Goal: Task Accomplishment & Management: Manage account settings

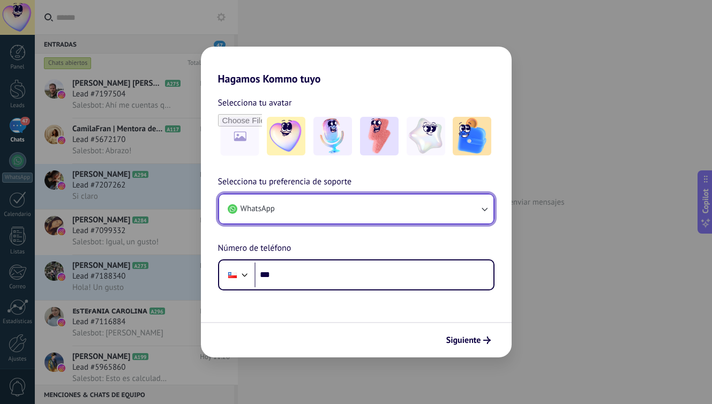
click at [481, 209] on icon "button" at bounding box center [484, 209] width 11 height 11
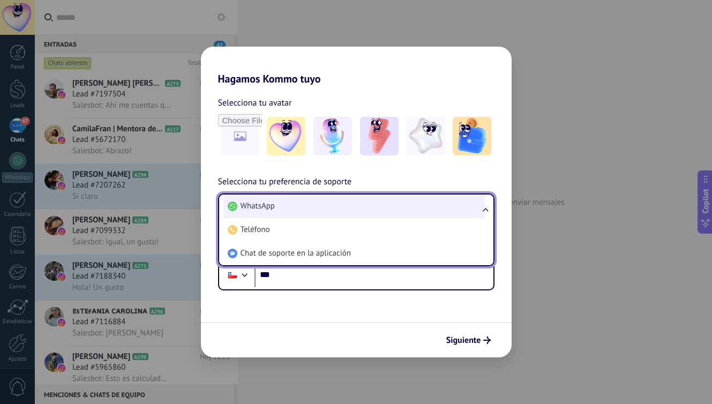
click at [376, 207] on li "WhatsApp" at bounding box center [355, 207] width 262 height 24
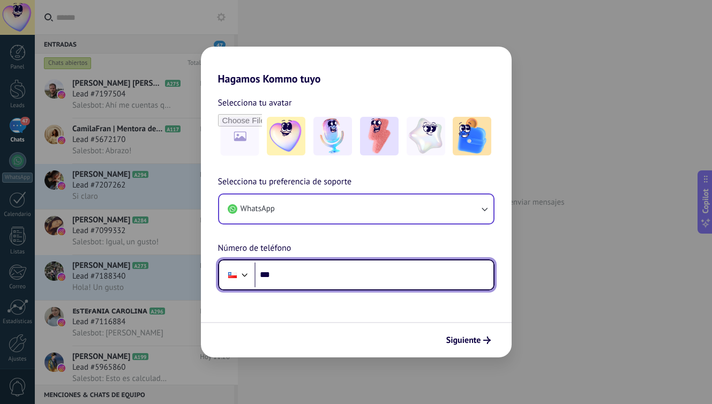
click at [408, 273] on input "***" at bounding box center [374, 275] width 239 height 25
type input "**********"
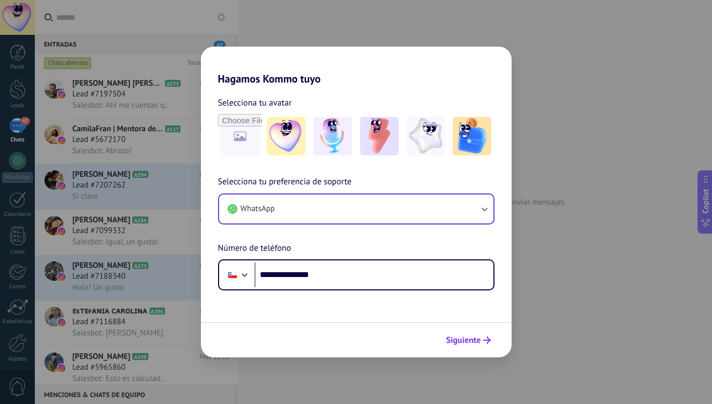
click at [476, 340] on span "Siguiente" at bounding box center [464, 341] width 35 height 8
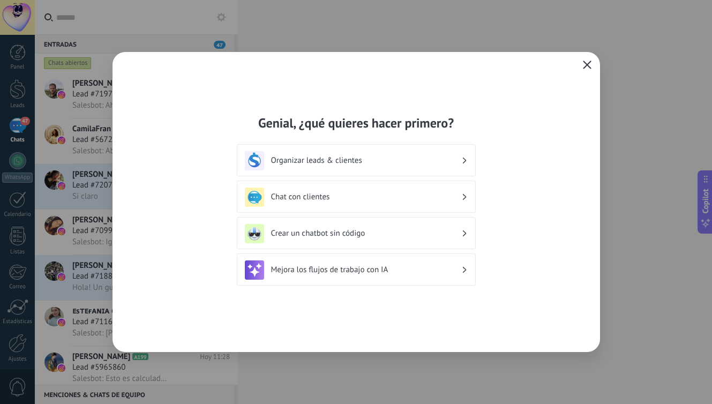
click at [589, 64] on icon "button" at bounding box center [587, 65] width 9 height 9
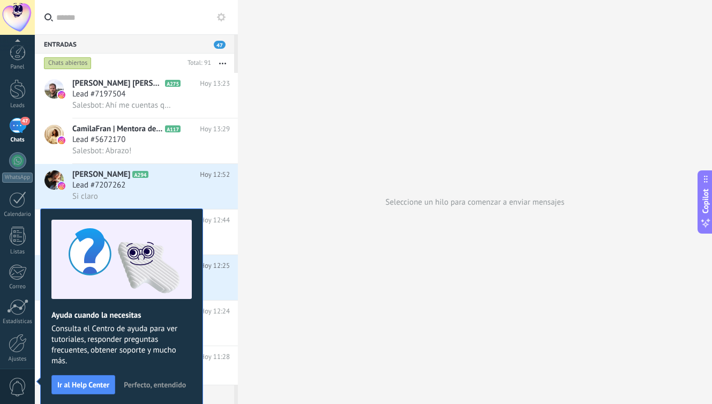
scroll to position [42, 0]
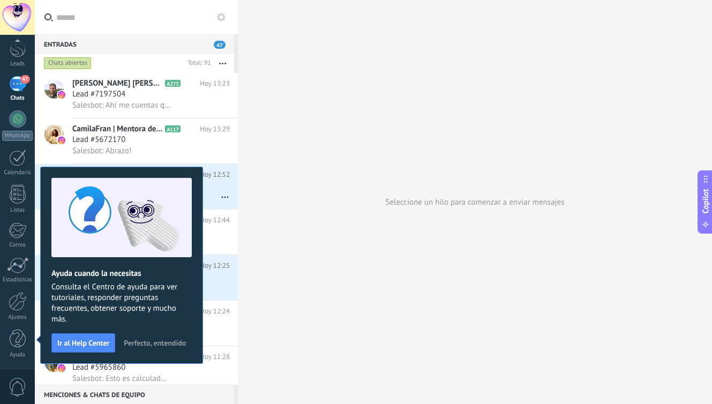
click at [142, 342] on span "Perfecto, entendido" at bounding box center [155, 343] width 62 height 8
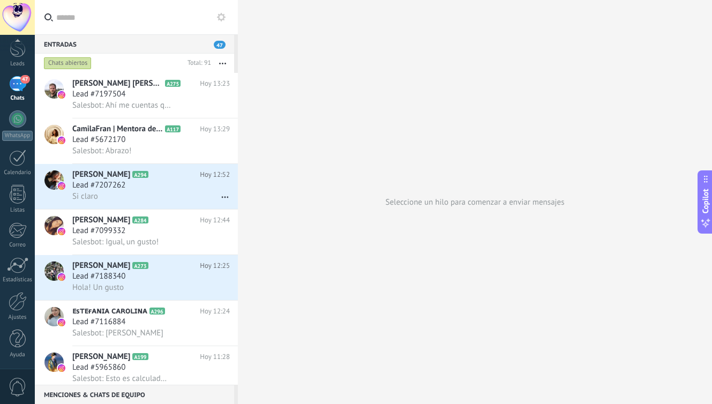
click at [19, 86] on div "47" at bounding box center [17, 84] width 17 height 16
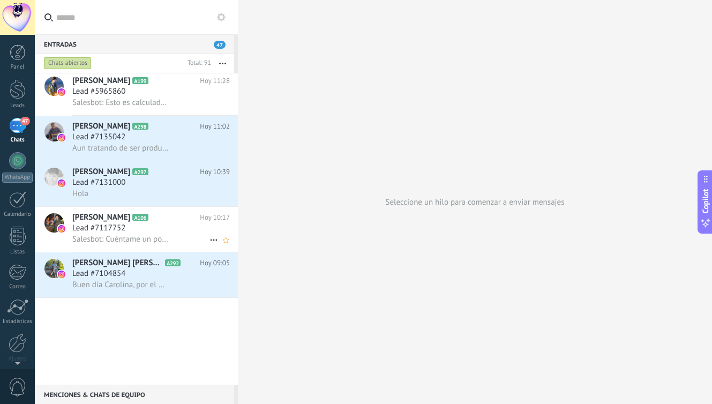
scroll to position [0, 0]
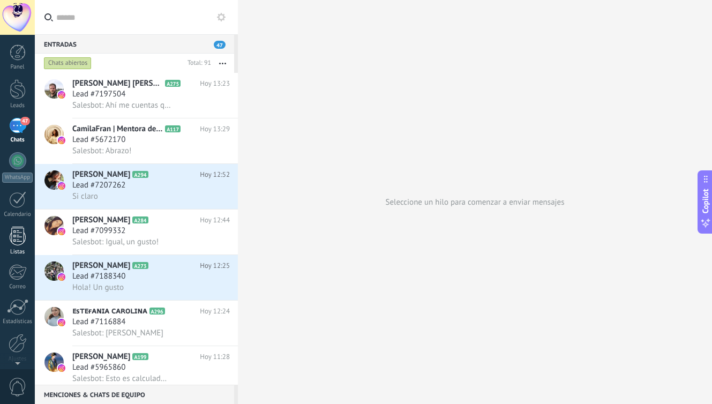
click at [16, 235] on div at bounding box center [18, 236] width 16 height 19
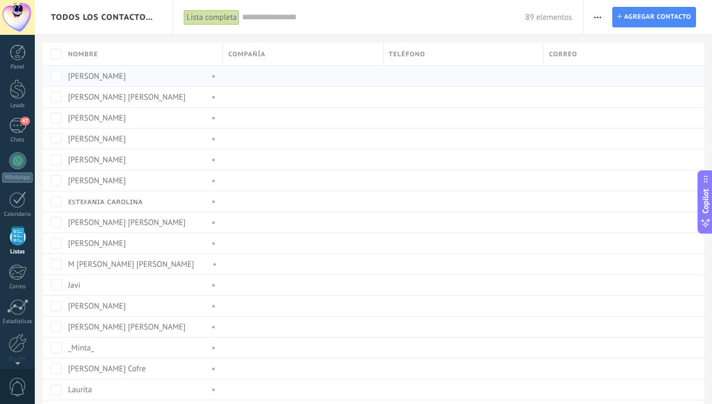
scroll to position [28, 0]
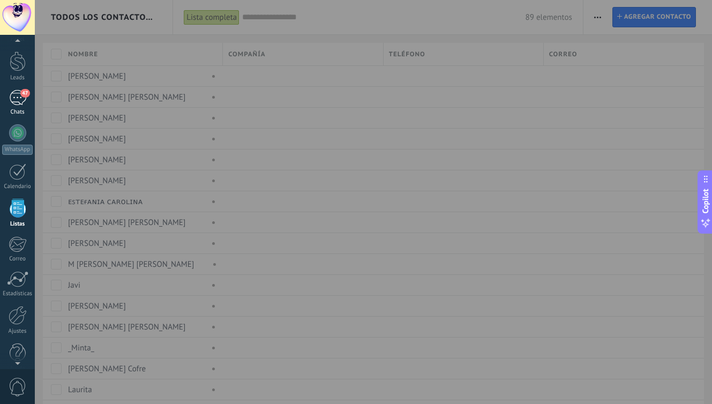
click at [20, 96] on div "47" at bounding box center [17, 98] width 17 height 16
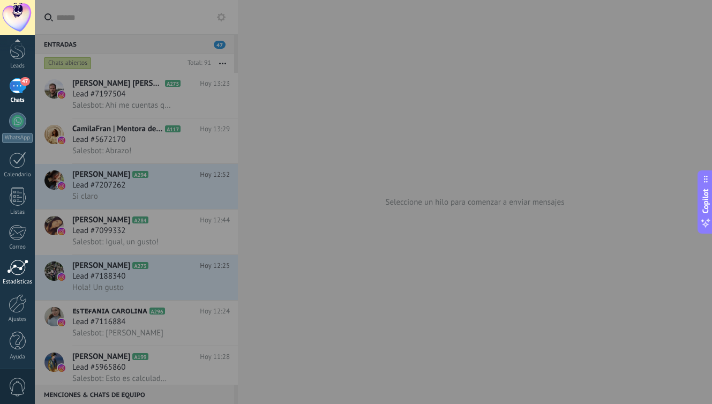
scroll to position [42, 0]
click at [18, 267] on div at bounding box center [17, 265] width 21 height 16
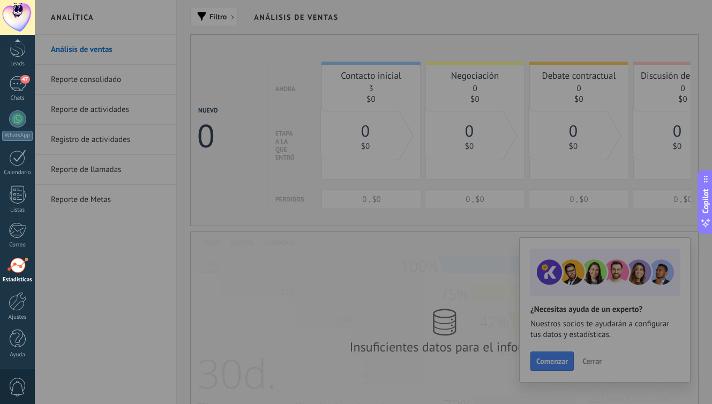
click at [589, 362] on div at bounding box center [391, 202] width 712 height 404
click at [586, 360] on div at bounding box center [391, 202] width 712 height 404
click at [504, 277] on div at bounding box center [391, 202] width 712 height 404
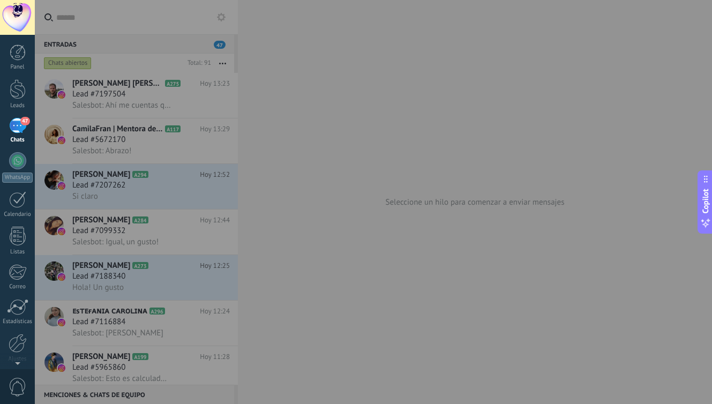
click at [132, 92] on div at bounding box center [391, 202] width 712 height 404
click at [222, 63] on div at bounding box center [391, 202] width 712 height 404
click at [17, 19] on div at bounding box center [17, 17] width 35 height 35
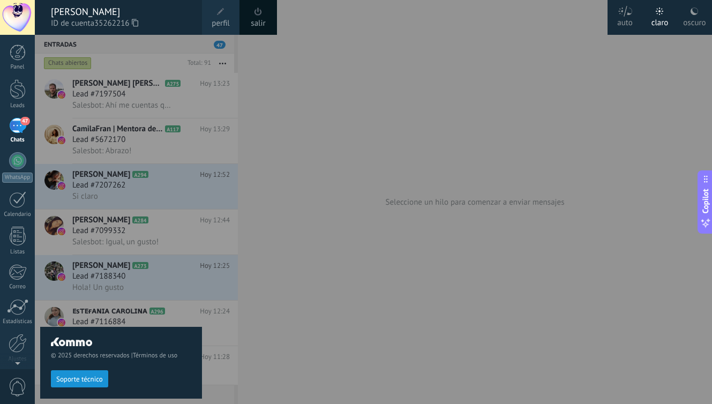
click at [326, 299] on div at bounding box center [391, 202] width 712 height 404
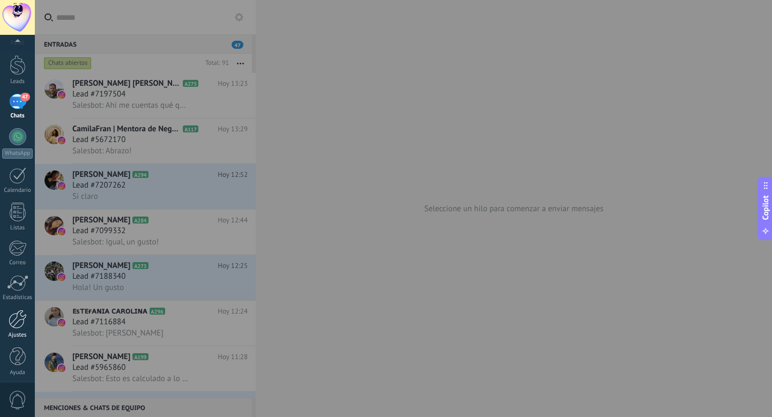
scroll to position [29, 0]
click at [19, 283] on div at bounding box center [17, 278] width 21 height 16
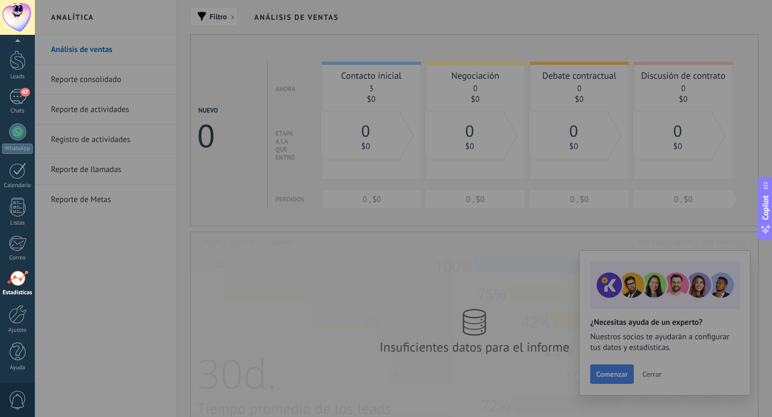
click at [90, 80] on div at bounding box center [421, 208] width 772 height 417
click at [652, 376] on div at bounding box center [421, 208] width 772 height 417
click at [501, 312] on div at bounding box center [421, 208] width 772 height 417
click at [17, 105] on link "47 Chats" at bounding box center [17, 102] width 35 height 26
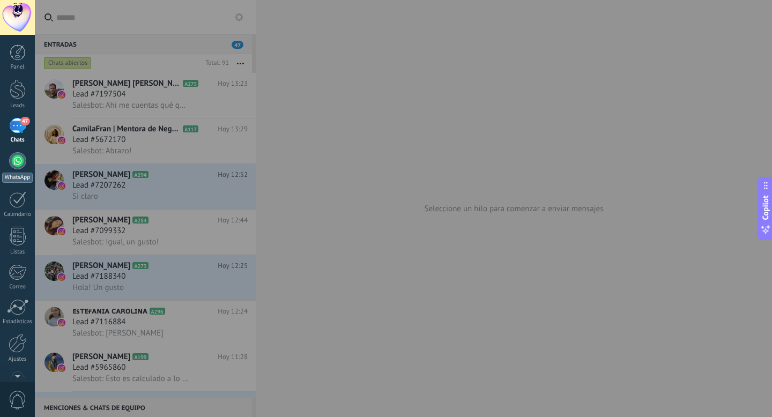
click at [17, 166] on div at bounding box center [17, 160] width 17 height 17
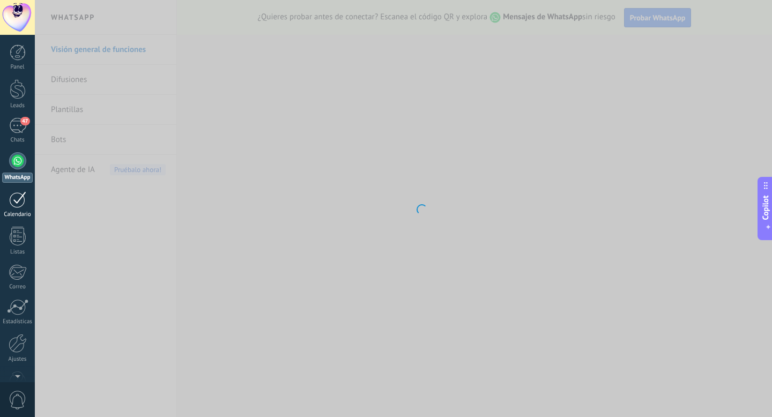
click at [18, 199] on div at bounding box center [17, 199] width 17 height 17
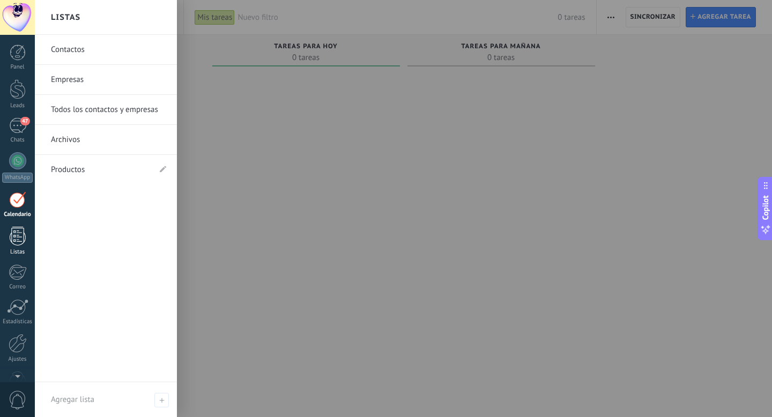
click at [17, 234] on div at bounding box center [18, 236] width 16 height 19
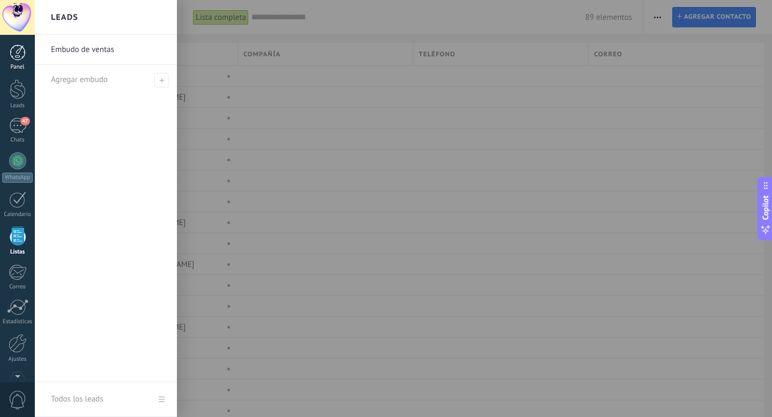
click at [17, 53] on div at bounding box center [18, 52] width 16 height 16
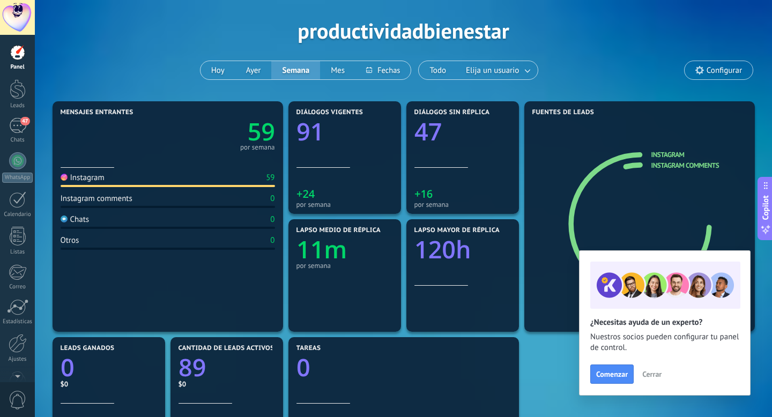
scroll to position [36, 0]
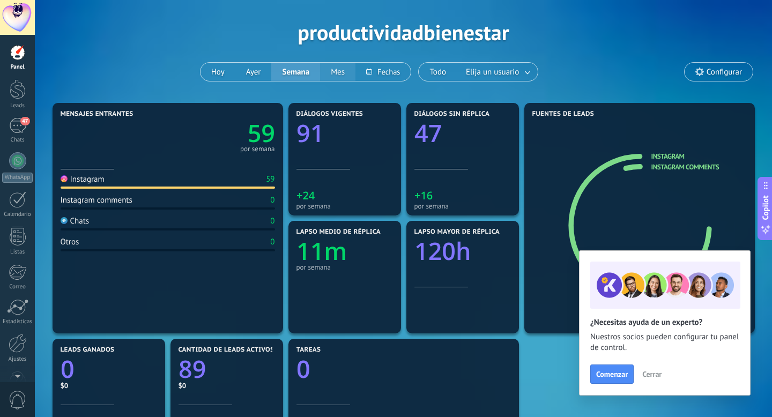
click at [336, 71] on button "Mes" at bounding box center [337, 72] width 35 height 18
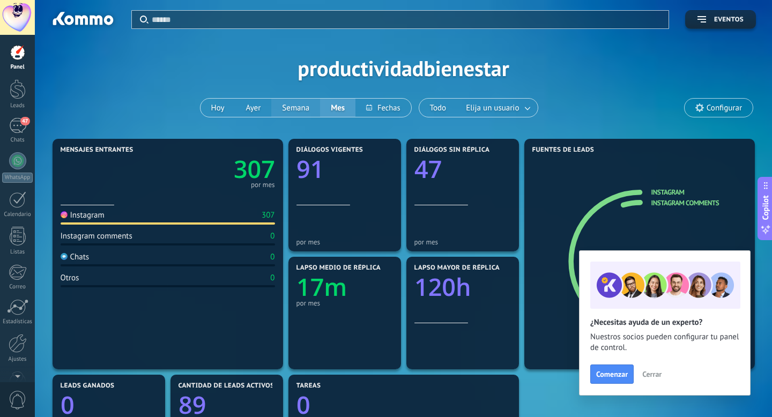
click at [299, 107] on button "Semana" at bounding box center [295, 108] width 49 height 18
click at [254, 106] on button "Ayer" at bounding box center [253, 108] width 36 height 18
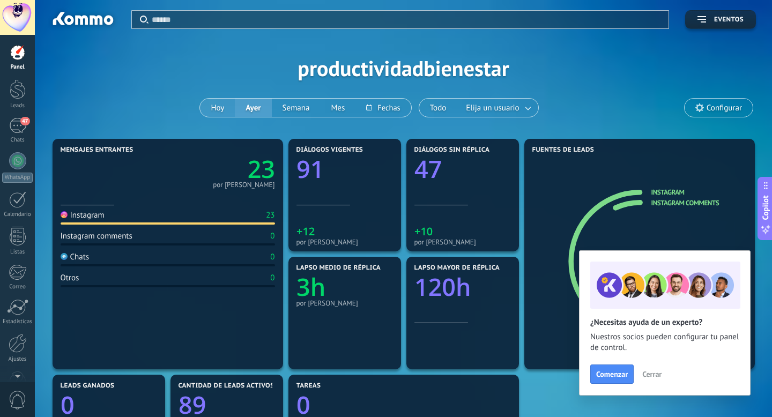
click at [219, 108] on button "Hoy" at bounding box center [217, 108] width 35 height 18
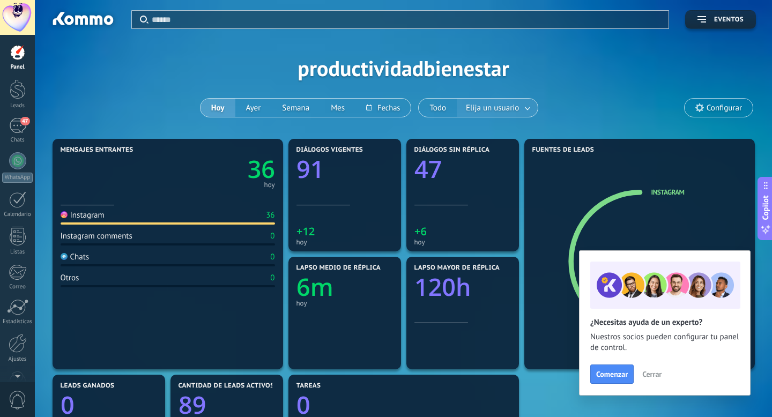
click at [489, 106] on span "Elija un usuario" at bounding box center [492, 108] width 57 height 14
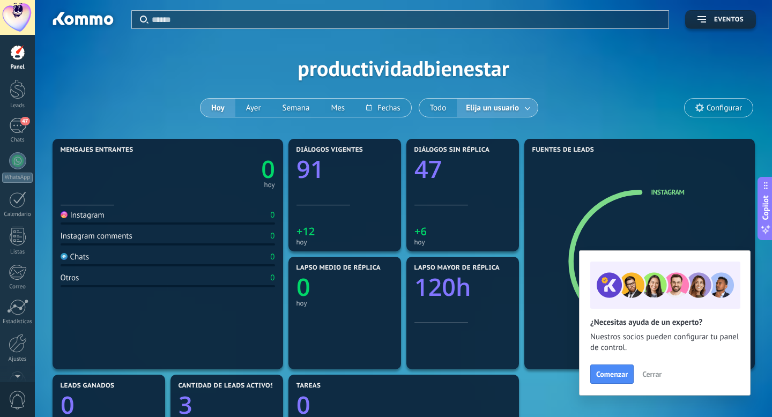
click at [577, 112] on div "Aplicar Eventos productividadbienestar [PERSON_NAME] Semana Mes Todo Elija un u…" at bounding box center [403, 68] width 705 height 136
click at [384, 108] on button at bounding box center [382, 108] width 55 height 18
click at [308, 107] on div "[PERSON_NAME] Semana Mes" at bounding box center [306, 107] width 212 height 19
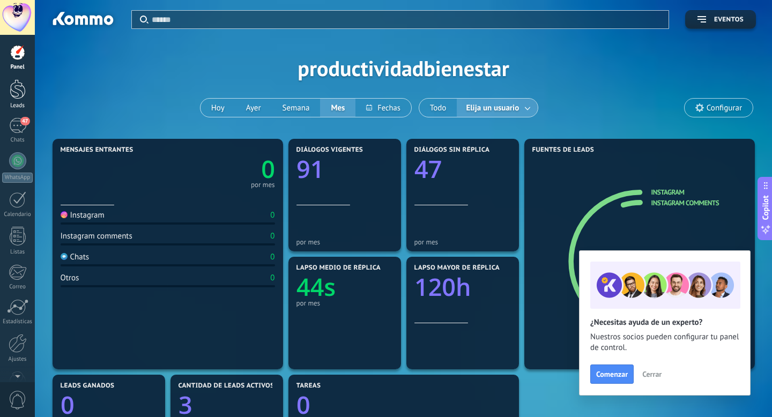
click at [15, 89] on div at bounding box center [18, 89] width 16 height 20
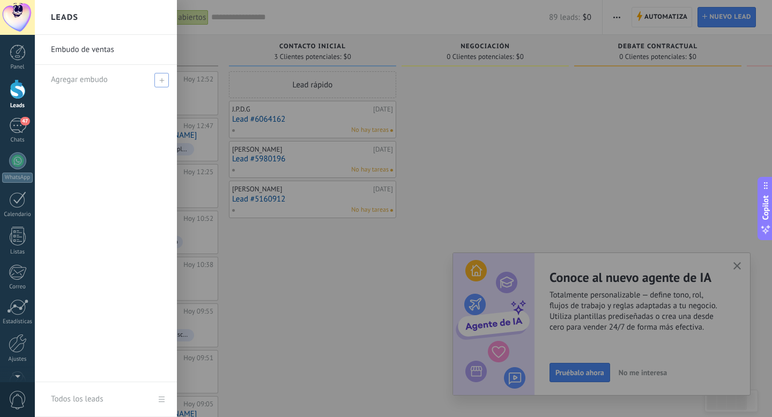
click at [87, 81] on span "Agregar embudo" at bounding box center [79, 80] width 57 height 10
click at [108, 80] on input "text" at bounding box center [101, 79] width 101 height 17
type input "*"
type input "*******"
click at [160, 80] on span at bounding box center [163, 80] width 10 height 8
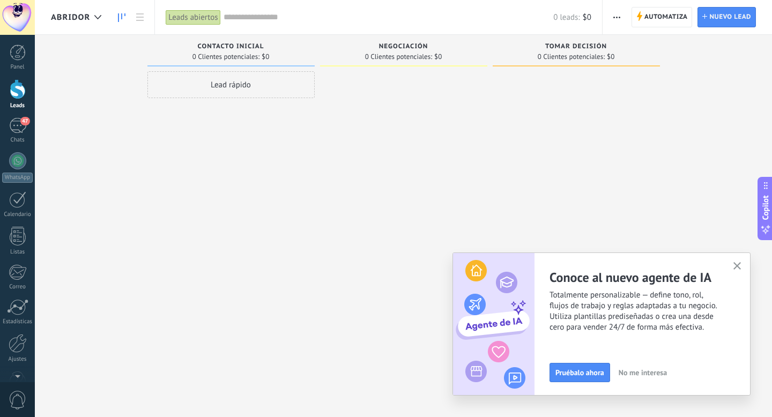
click at [227, 84] on div "Lead rápido" at bounding box center [230, 84] width 167 height 27
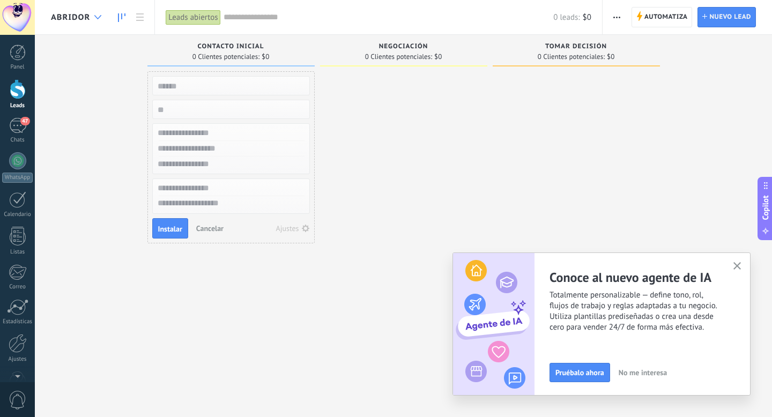
click at [96, 16] on icon at bounding box center [97, 17] width 7 height 4
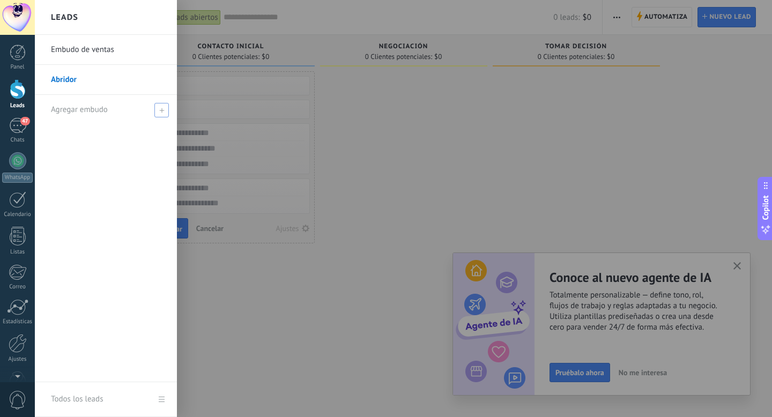
click at [158, 110] on span at bounding box center [161, 110] width 14 height 14
type input "**********"
click at [164, 112] on span at bounding box center [163, 110] width 10 height 8
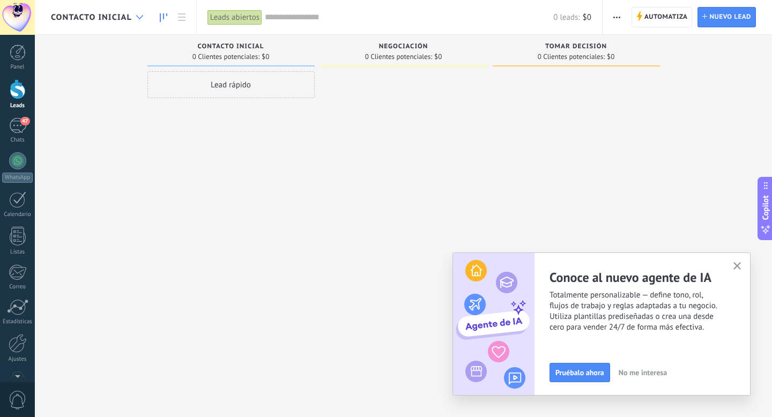
click at [140, 18] on icon at bounding box center [139, 17] width 7 height 4
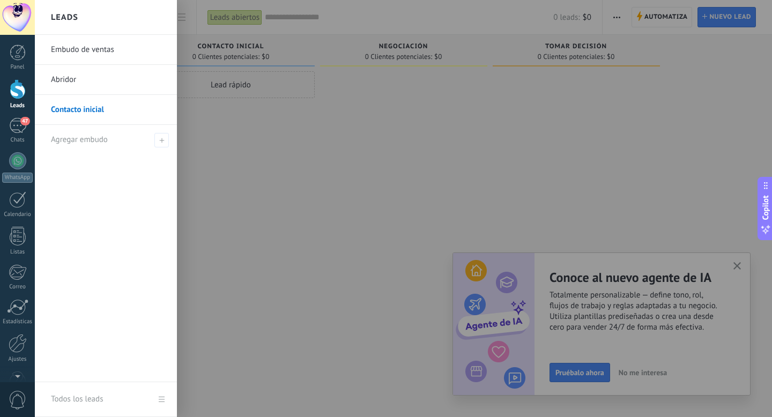
click at [108, 79] on link "Abridor" at bounding box center [108, 80] width 115 height 30
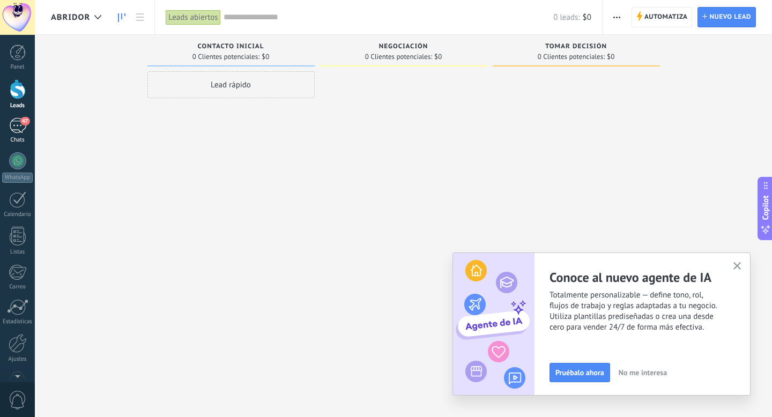
click at [22, 128] on div "47" at bounding box center [17, 126] width 17 height 16
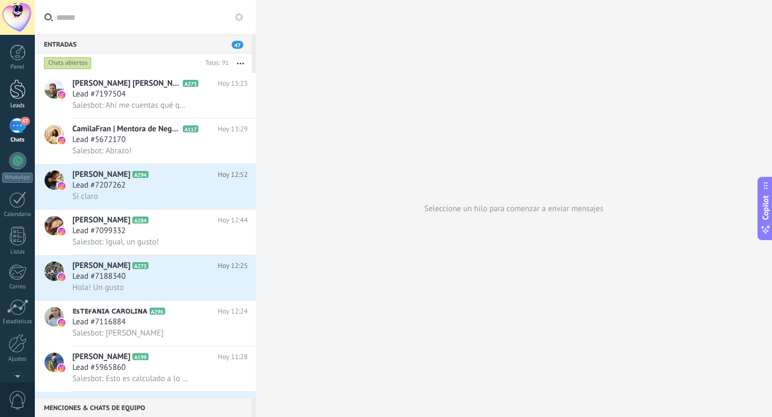
click at [17, 90] on div at bounding box center [18, 89] width 16 height 20
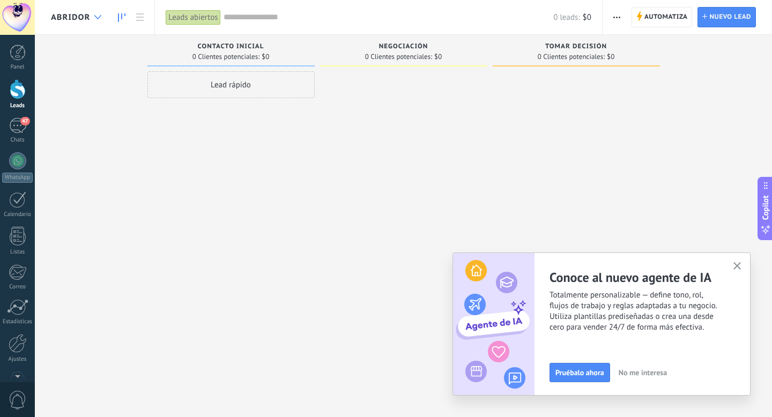
click at [101, 16] on icon at bounding box center [97, 17] width 7 height 4
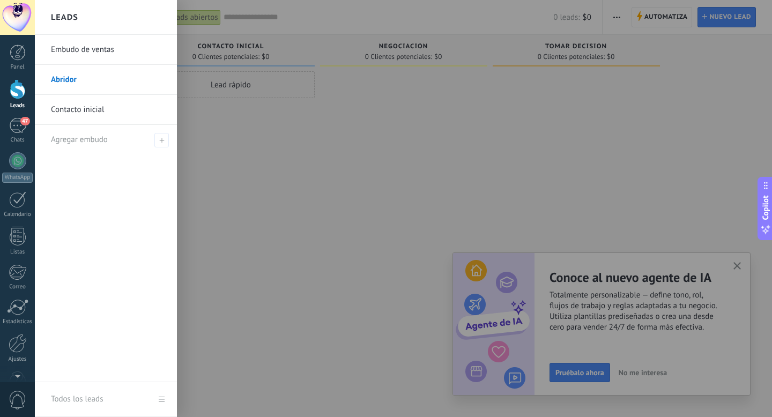
click at [110, 112] on link "Contacto inicial" at bounding box center [108, 110] width 115 height 30
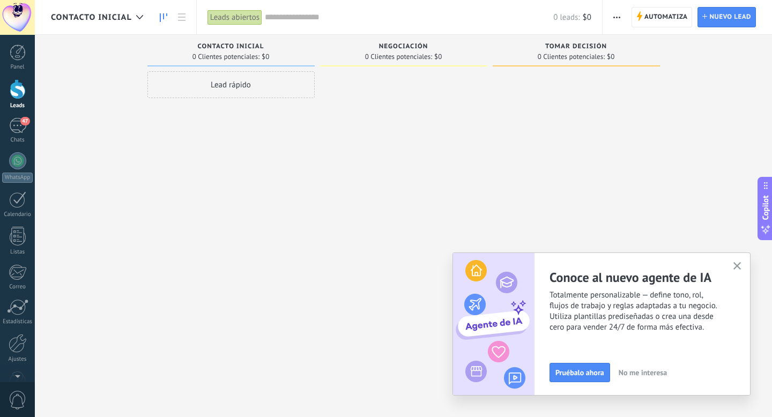
click at [616, 16] on span "button" at bounding box center [616, 17] width 7 height 20
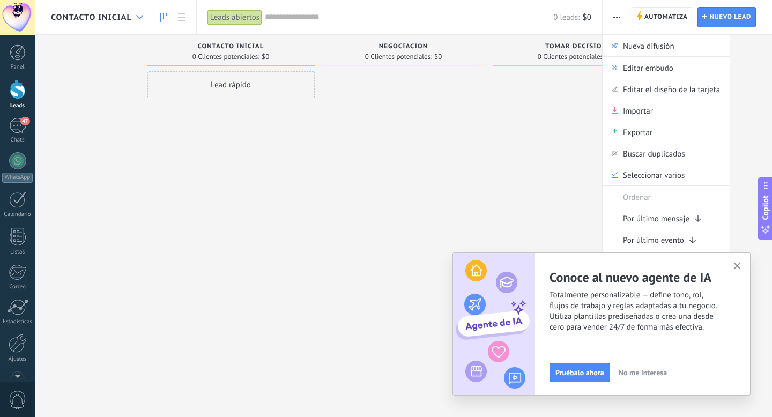
click at [139, 18] on use at bounding box center [139, 17] width 7 height 4
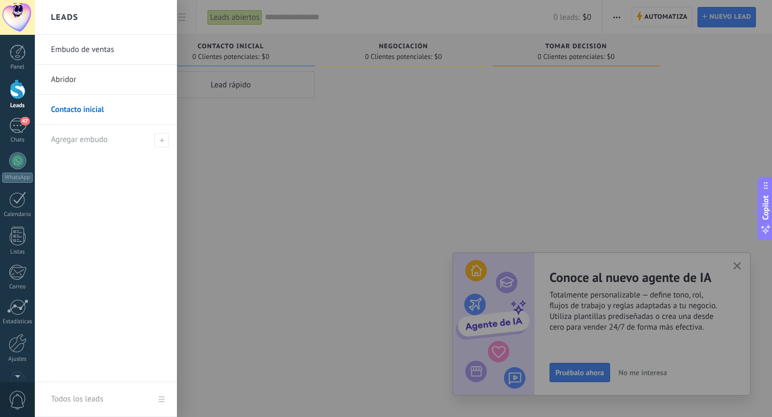
click at [105, 49] on link "Embudo de ventas" at bounding box center [108, 50] width 115 height 30
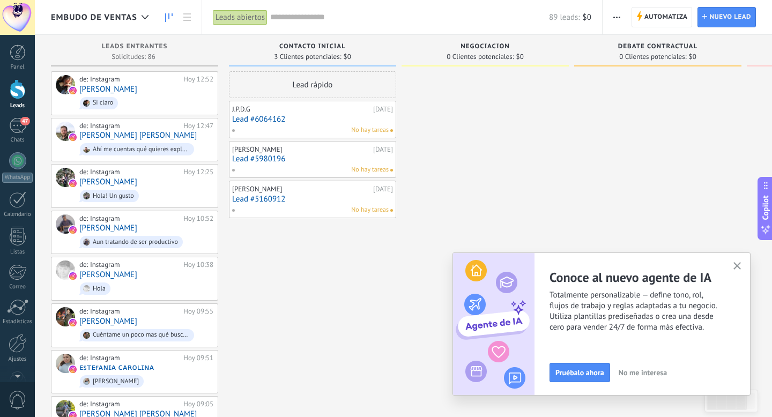
click at [618, 17] on icon "button" at bounding box center [616, 18] width 7 height 2
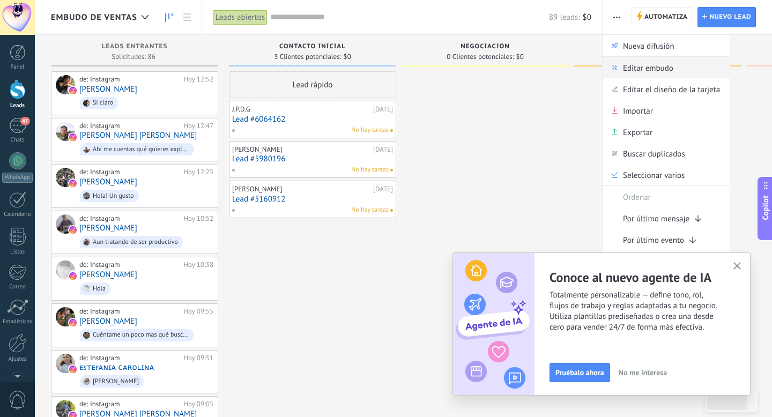
click at [638, 70] on span "Editar embudo" at bounding box center [648, 67] width 50 height 21
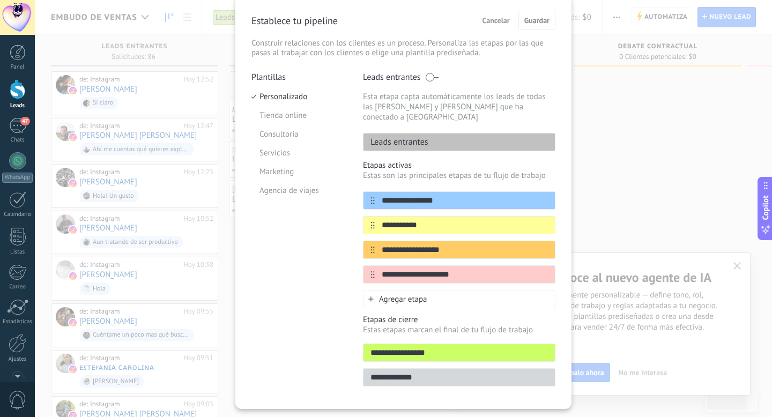
scroll to position [52, 0]
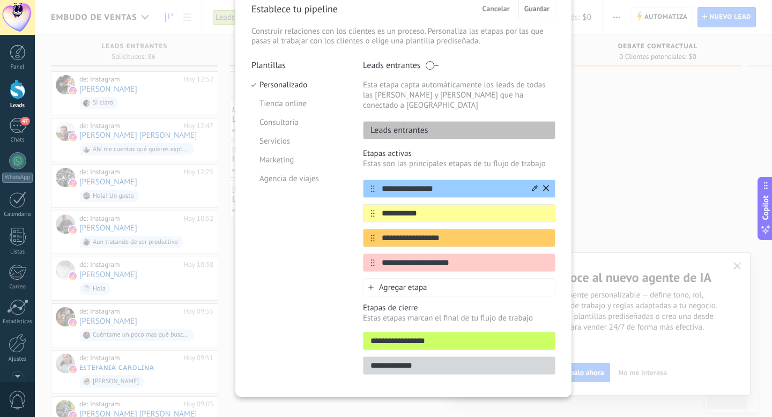
drag, startPoint x: 411, startPoint y: 179, endPoint x: 378, endPoint y: 179, distance: 32.7
click at [378, 183] on input "**********" at bounding box center [452, 188] width 155 height 11
drag, startPoint x: 476, startPoint y: 177, endPoint x: 450, endPoint y: 177, distance: 25.7
click at [450, 183] on input "**********" at bounding box center [452, 188] width 155 height 11
type input "**********"
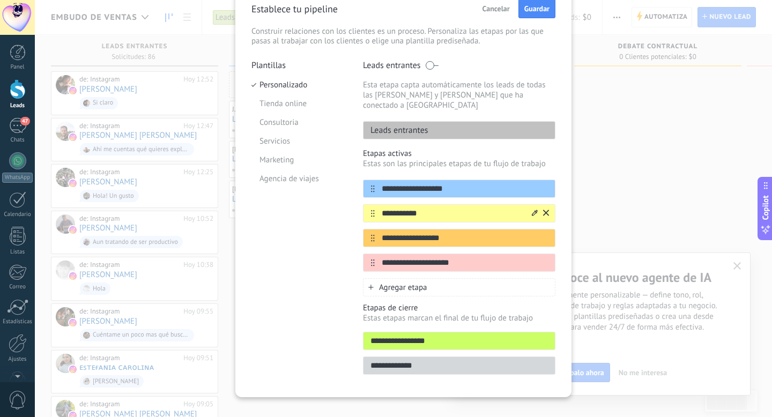
drag, startPoint x: 425, startPoint y: 203, endPoint x: 380, endPoint y: 205, distance: 44.5
click at [380, 208] on input "**********" at bounding box center [452, 213] width 155 height 11
type input "**********"
drag, startPoint x: 451, startPoint y: 227, endPoint x: 380, endPoint y: 226, distance: 70.8
click at [380, 233] on input "**********" at bounding box center [452, 238] width 155 height 11
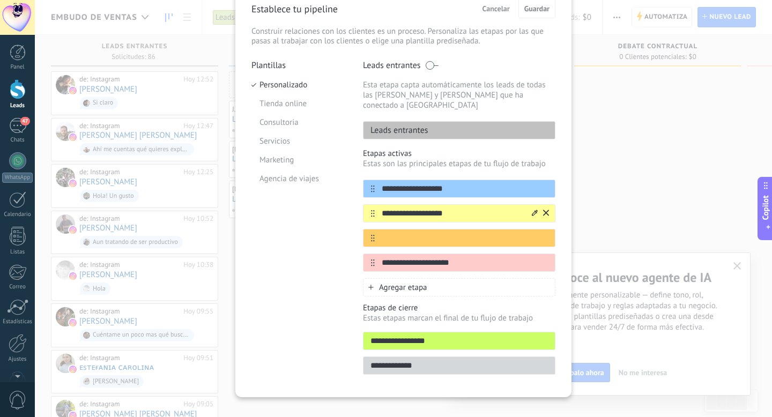
drag, startPoint x: 457, startPoint y: 199, endPoint x: 377, endPoint y: 204, distance: 80.0
click at [377, 208] on input "**********" at bounding box center [452, 213] width 155 height 11
drag, startPoint x: 453, startPoint y: 177, endPoint x: 378, endPoint y: 176, distance: 75.1
click at [378, 183] on input "**********" at bounding box center [452, 188] width 155 height 11
click at [428, 121] on div "Leads entrantes" at bounding box center [459, 130] width 192 height 18
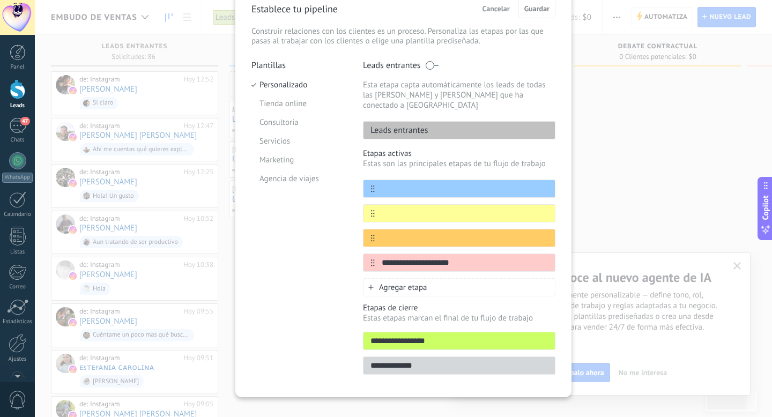
click at [425, 125] on p "Leads entrantes" at bounding box center [395, 130] width 65 height 11
drag, startPoint x: 430, startPoint y: 120, endPoint x: 358, endPoint y: 118, distance: 72.4
click at [358, 118] on div "**********" at bounding box center [403, 220] width 304 height 321
click at [394, 183] on input "text" at bounding box center [452, 188] width 155 height 11
type input "**********"
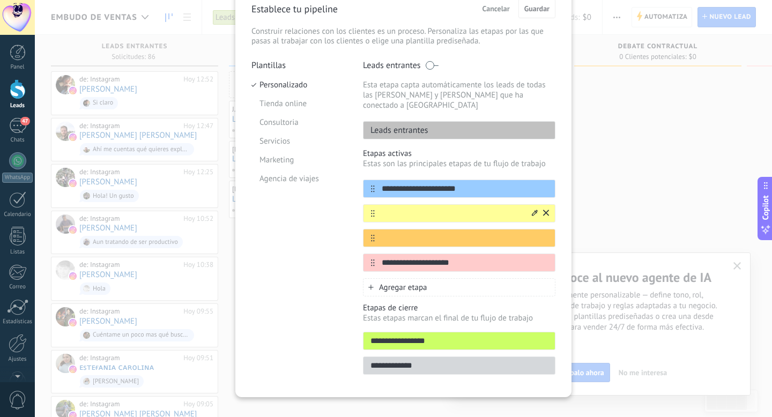
click at [397, 208] on input "text" at bounding box center [452, 213] width 155 height 11
type input "**********"
click at [389, 233] on input "text" at bounding box center [452, 238] width 155 height 11
type input "**********"
click at [462, 257] on input "**********" at bounding box center [452, 262] width 155 height 11
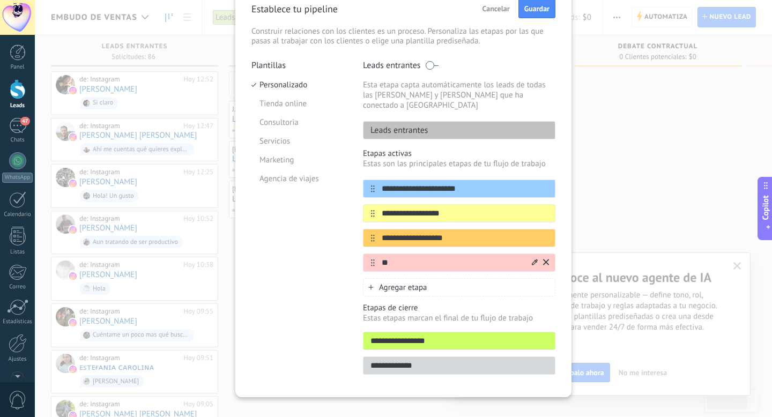
type input "*"
type input "**********"
click at [435, 280] on div "Agregar etapa" at bounding box center [459, 287] width 192 height 18
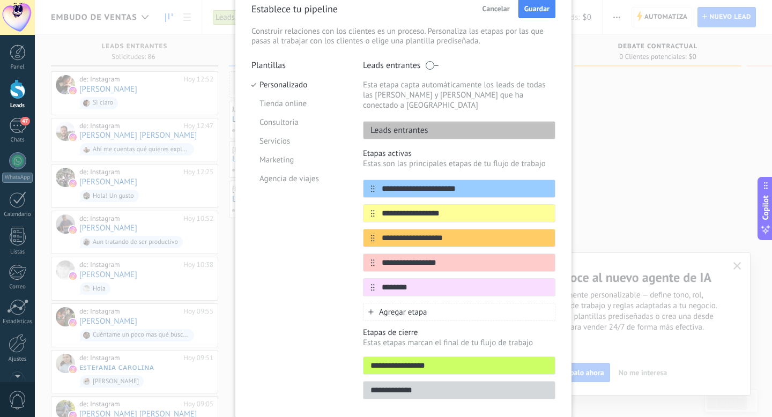
type input "********"
click at [440, 303] on div "Agregar etapa" at bounding box center [459, 312] width 192 height 18
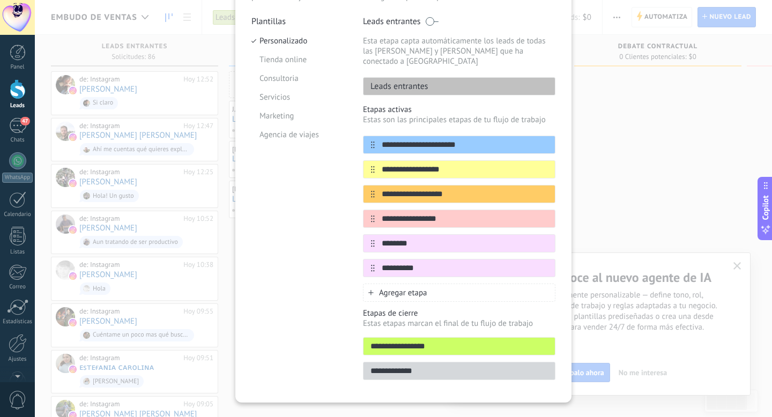
scroll to position [108, 0]
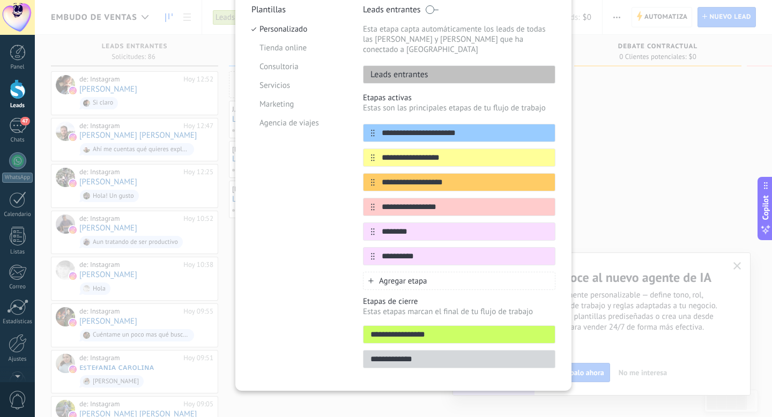
click at [425, 276] on span "Agregar etapa" at bounding box center [403, 281] width 48 height 10
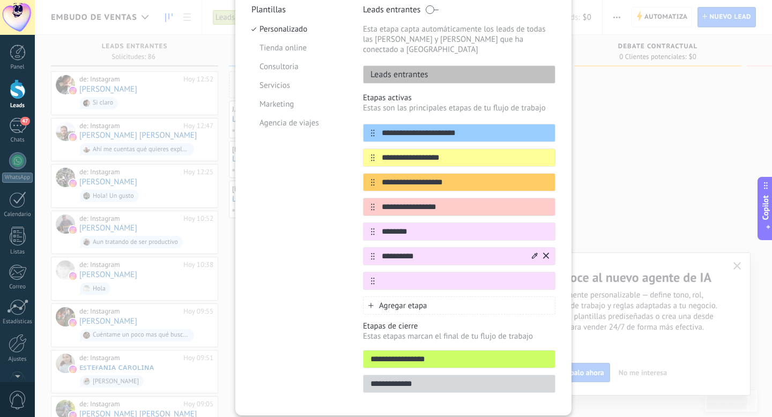
click at [533, 252] on icon at bounding box center [535, 255] width 6 height 6
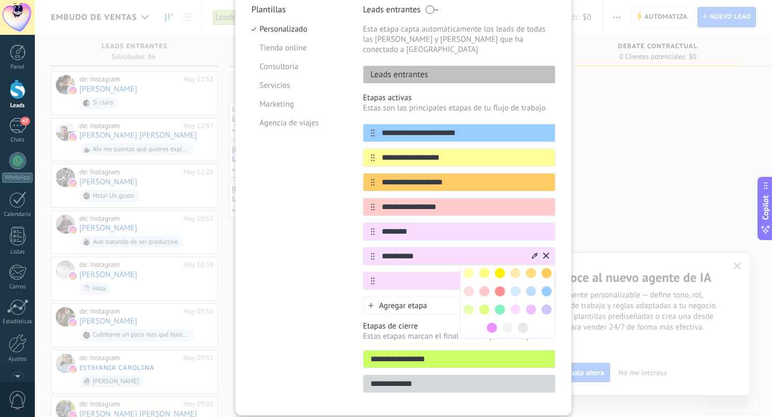
click at [500, 304] on span at bounding box center [500, 309] width 10 height 10
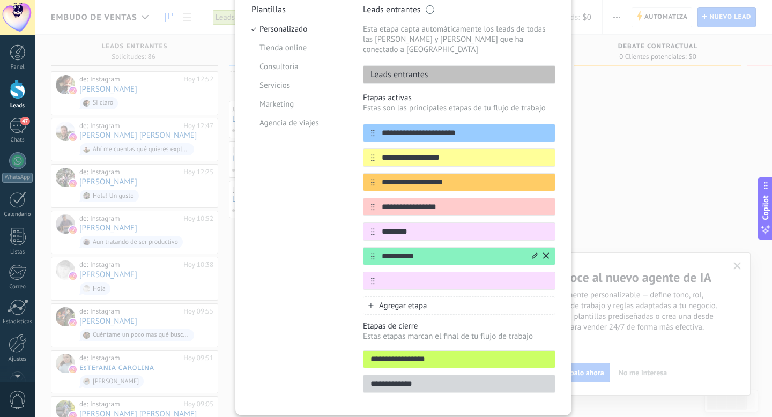
click at [494, 251] on input "**********" at bounding box center [452, 256] width 155 height 11
drag, startPoint x: 422, startPoint y: 248, endPoint x: 378, endPoint y: 245, distance: 44.6
click at [378, 251] on input "**********" at bounding box center [452, 256] width 155 height 11
type input "**********"
click at [544, 277] on icon at bounding box center [546, 280] width 6 height 6
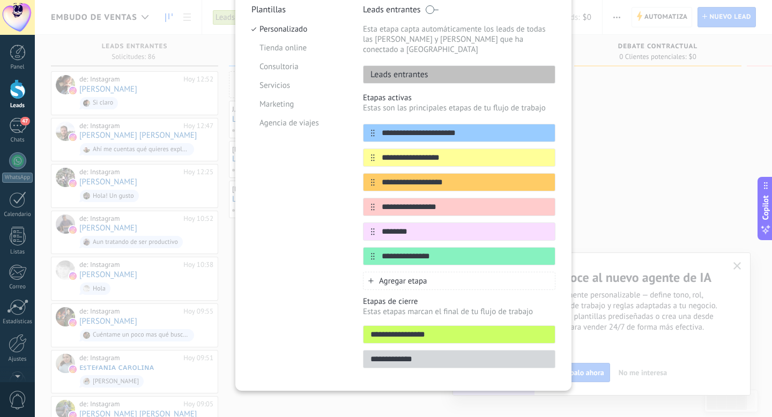
click at [422, 276] on span "Agregar etapa" at bounding box center [403, 281] width 48 height 10
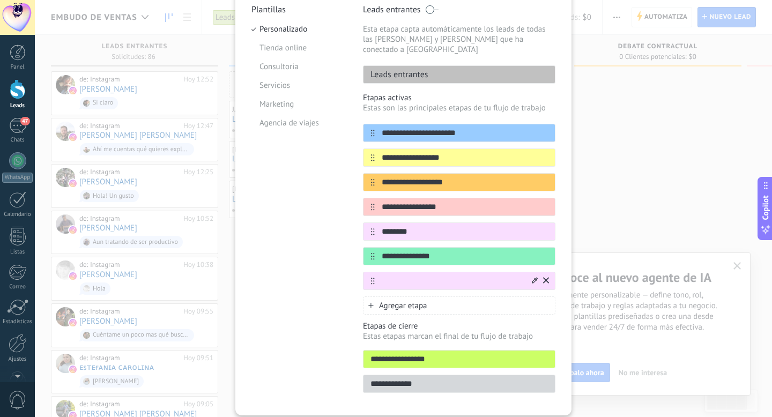
click at [533, 277] on icon at bounding box center [535, 280] width 6 height 6
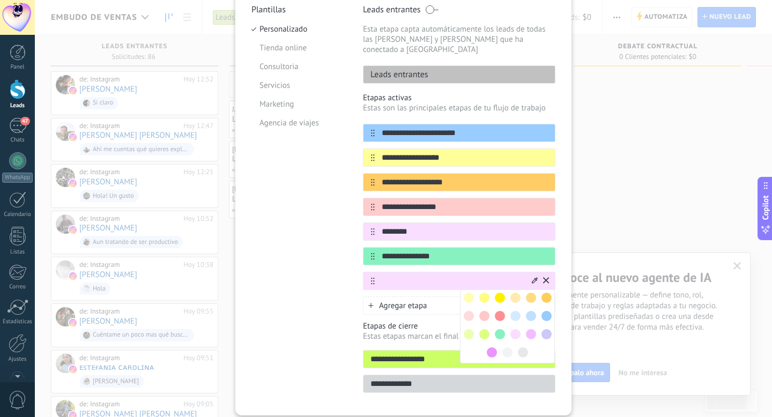
click at [469, 329] on span at bounding box center [469, 334] width 10 height 10
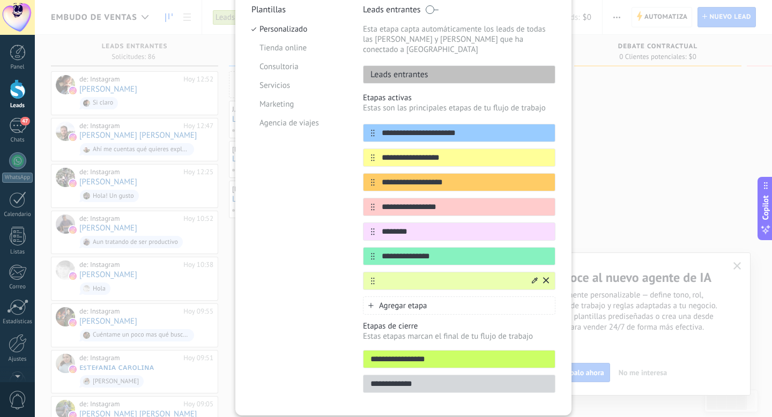
click at [428, 276] on input "text" at bounding box center [452, 281] width 155 height 11
type input "**********"
click at [324, 280] on div "Plantillas Personalizado Tienda online Consultoria Servicios Marketing Agencia …" at bounding box center [298, 201] width 95 height 395
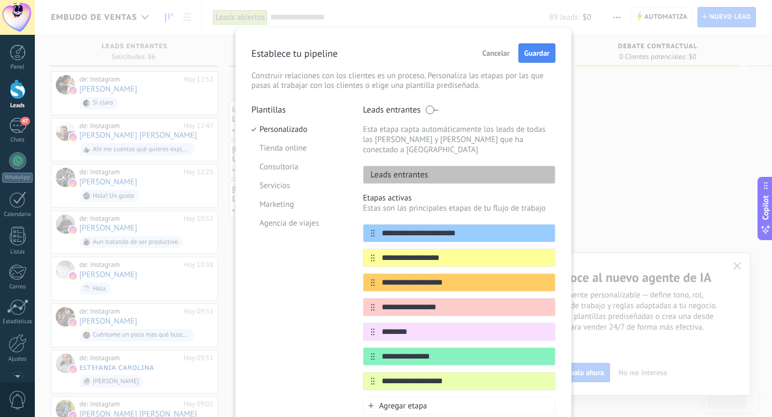
scroll to position [0, 0]
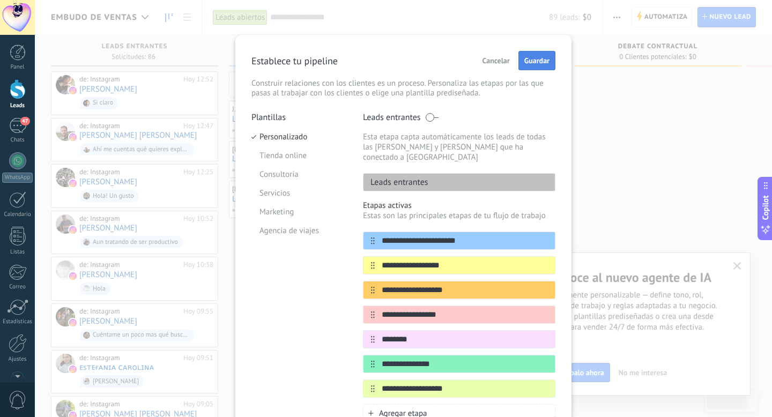
click at [533, 61] on span "Guardar" at bounding box center [536, 61] width 25 height 8
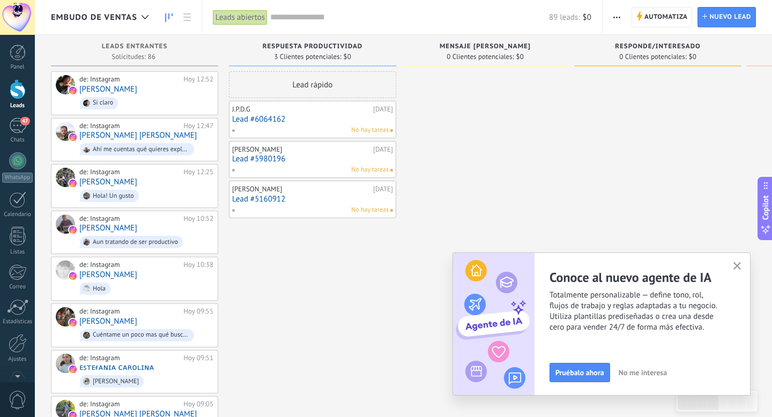
click at [119, 17] on span "Embudo de ventas" at bounding box center [94, 17] width 86 height 10
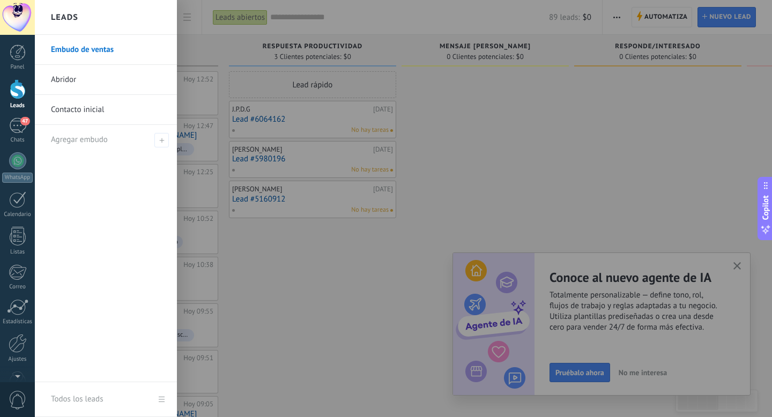
click at [239, 39] on div at bounding box center [421, 208] width 772 height 417
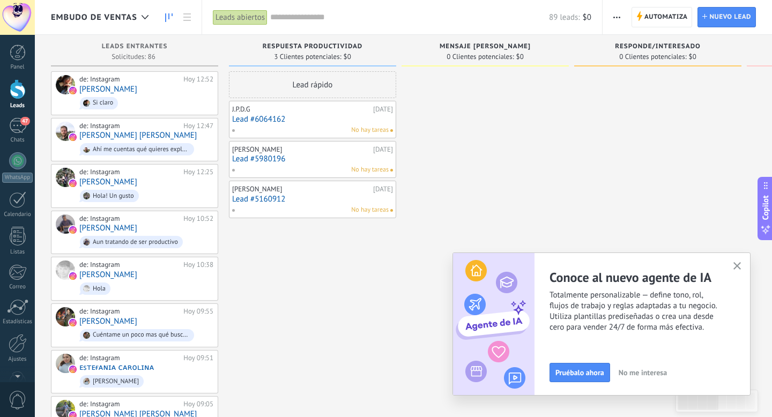
click at [616, 15] on span "button" at bounding box center [616, 17] width 7 height 20
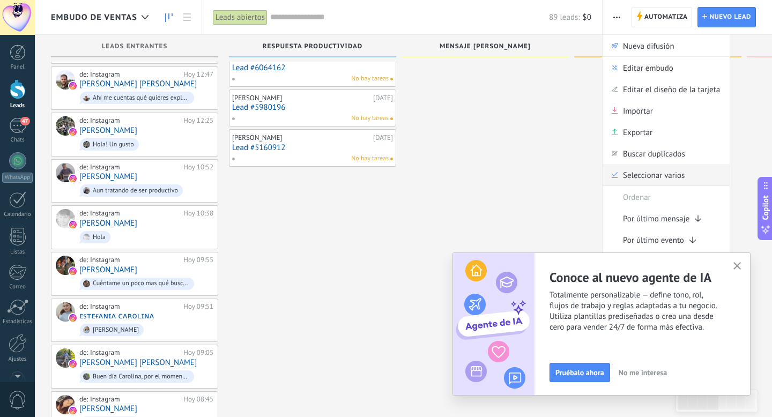
scroll to position [64, 0]
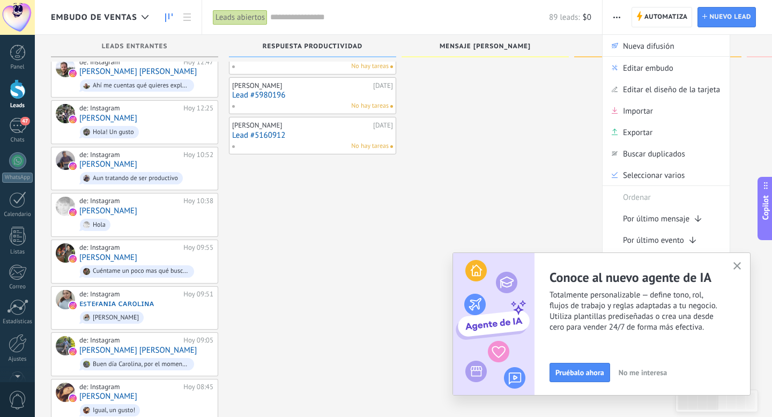
click at [712, 266] on icon "button" at bounding box center [737, 266] width 8 height 8
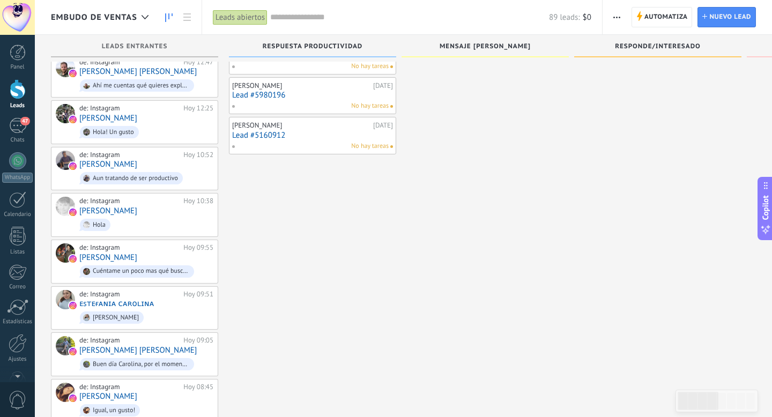
click at [615, 14] on span "button" at bounding box center [616, 17] width 7 height 20
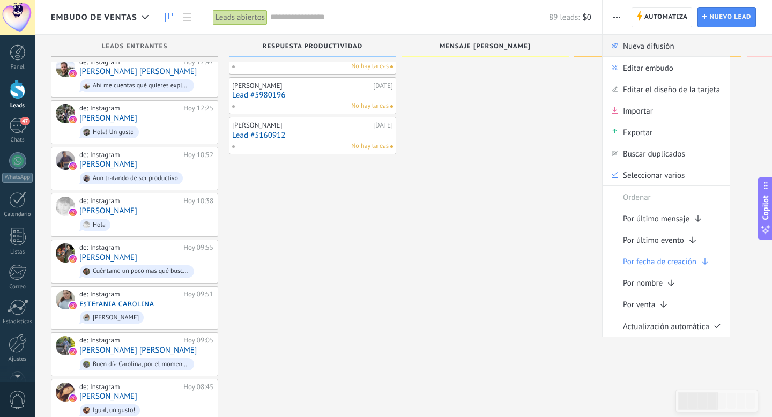
click at [632, 46] on span "Nueva difusión" at bounding box center [648, 45] width 51 height 21
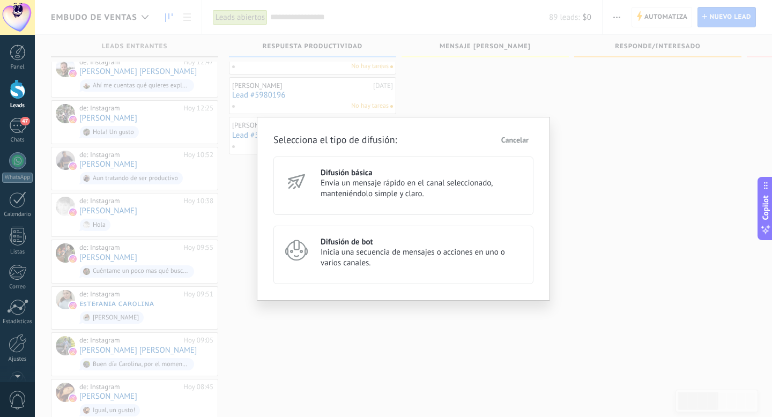
click at [365, 251] on span "Inicia una secuencia de mensajes o acciones en uno o varios canales." at bounding box center [422, 257] width 203 height 21
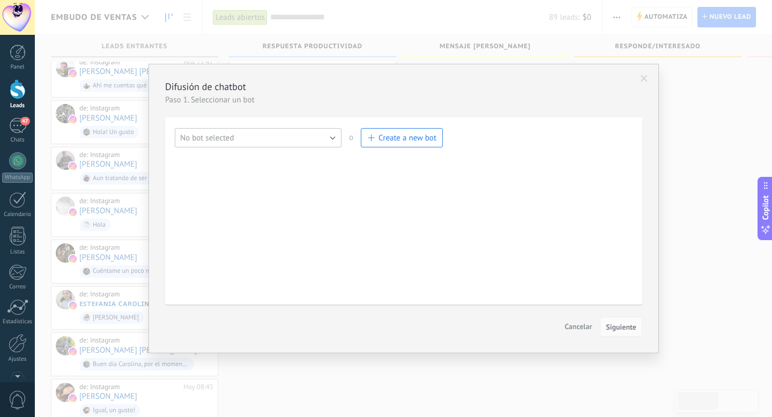
click at [331, 136] on button "No bot selected" at bounding box center [258, 137] width 167 height 19
click at [578, 328] on span "Cancelar" at bounding box center [577, 327] width 27 height 10
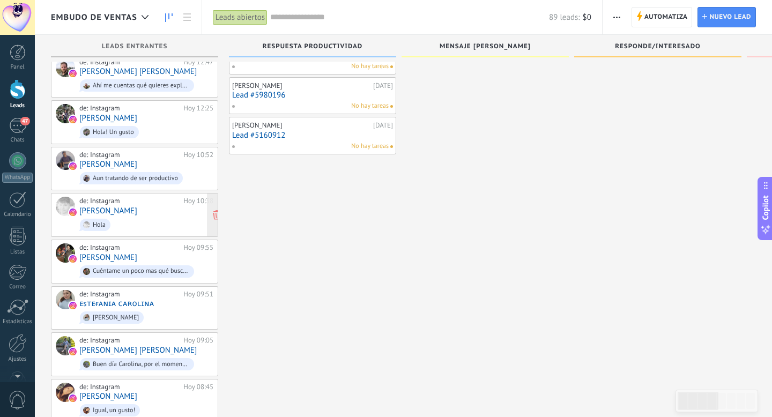
scroll to position [0, 0]
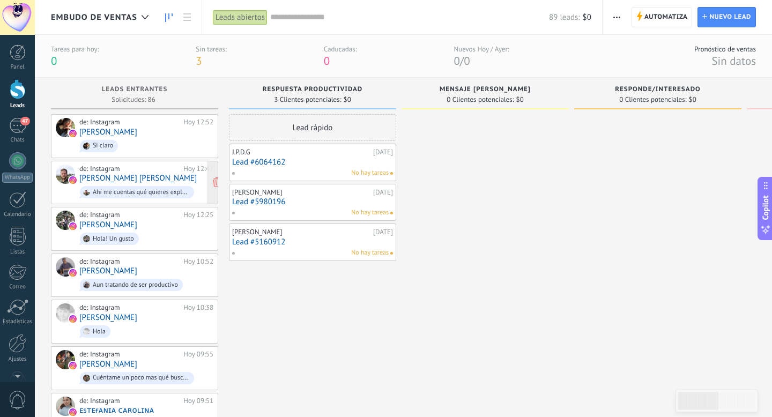
click at [193, 166] on div "Hoy 12:47" at bounding box center [198, 169] width 30 height 9
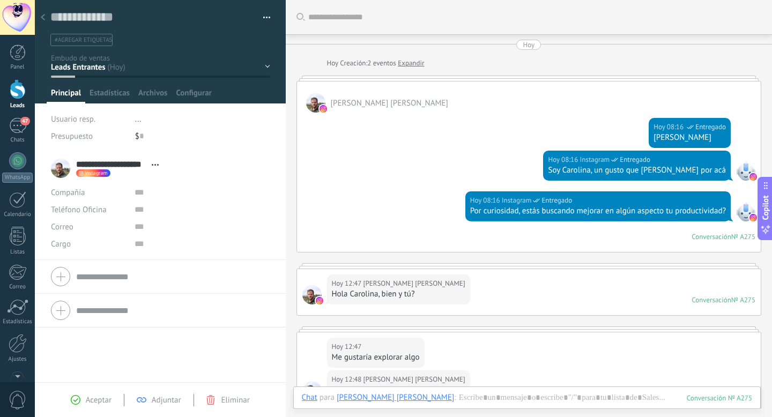
scroll to position [351, 0]
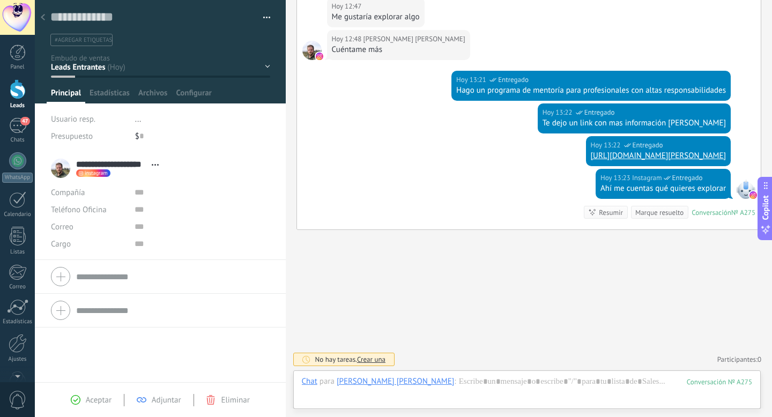
click at [331, 237] on div "Buscar Carga más [PERSON_NAME] Creación: 2 eventos Expandir [PERSON_NAME] [PERS…" at bounding box center [529, 38] width 487 height 757
click at [16, 57] on div at bounding box center [18, 52] width 16 height 16
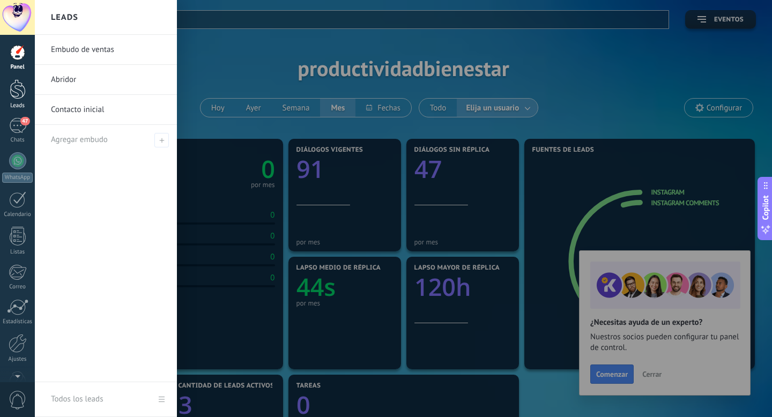
click at [16, 88] on div at bounding box center [18, 89] width 16 height 20
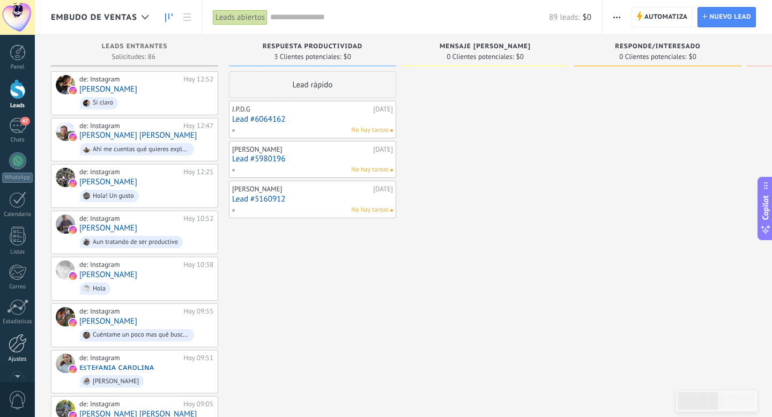
scroll to position [29, 0]
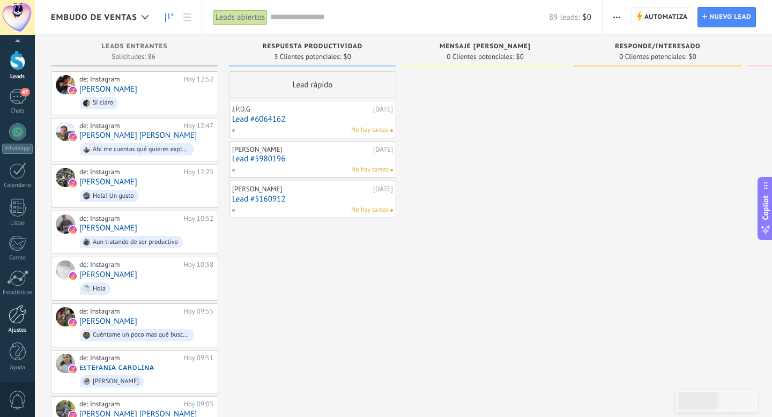
click at [16, 321] on div at bounding box center [18, 314] width 18 height 19
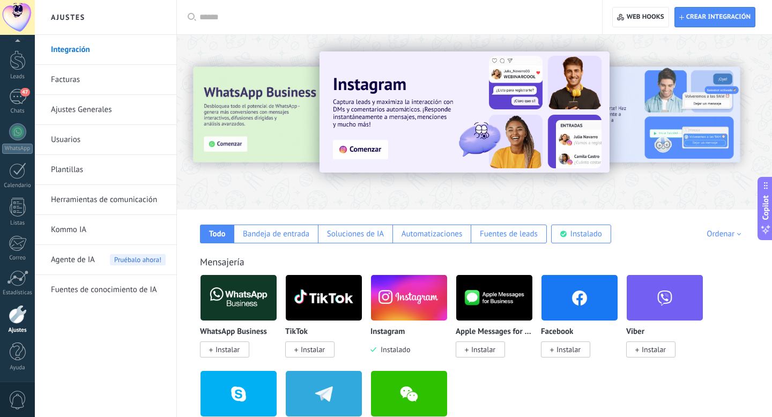
click at [96, 112] on link "Ajustes Generales" at bounding box center [108, 110] width 115 height 30
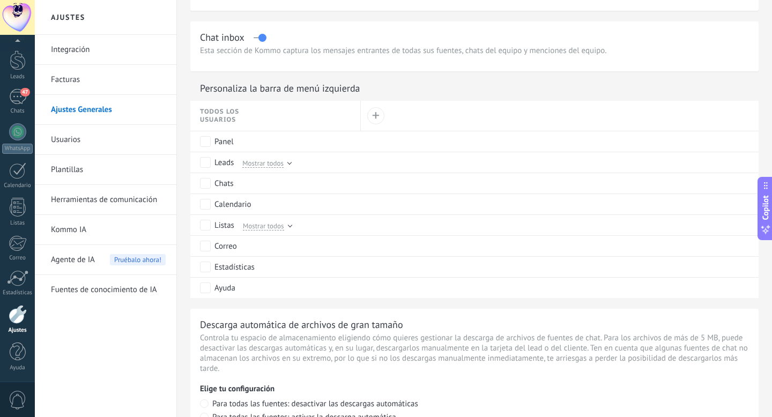
scroll to position [497, 0]
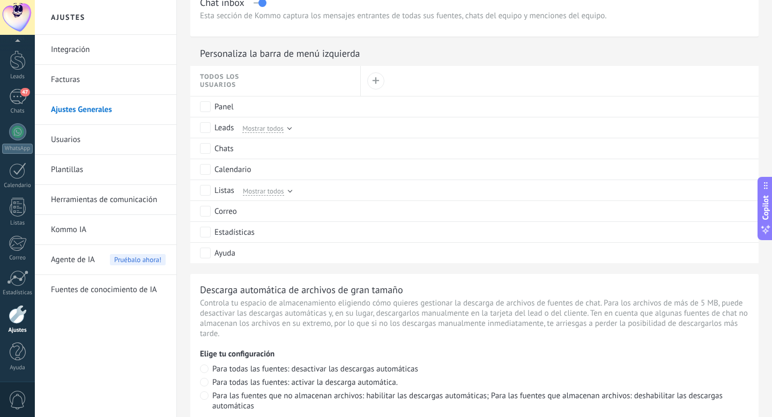
click at [262, 211] on div "Correo" at bounding box center [277, 211] width 155 height 20
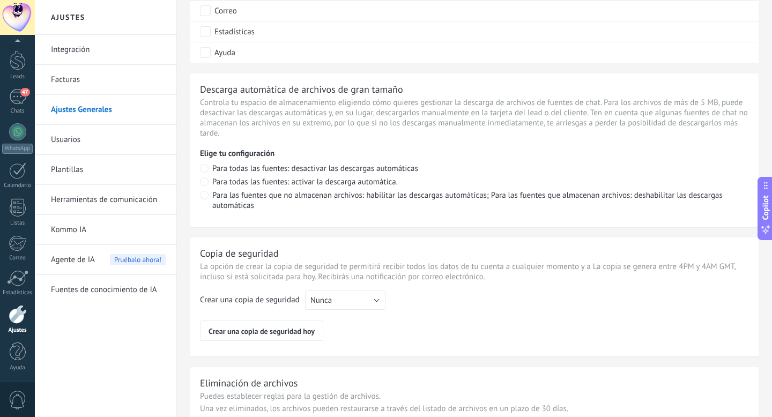
scroll to position [696, 0]
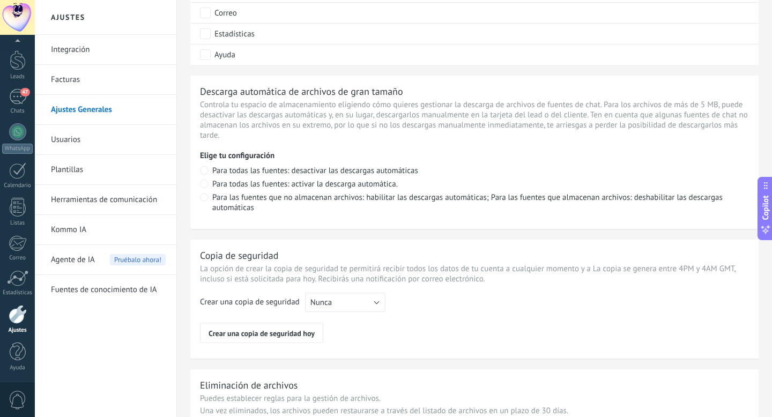
click at [191, 292] on div "Copia de seguridad La opción [PERSON_NAME] la copia de seguridad te permitirá r…" at bounding box center [474, 299] width 568 height 119
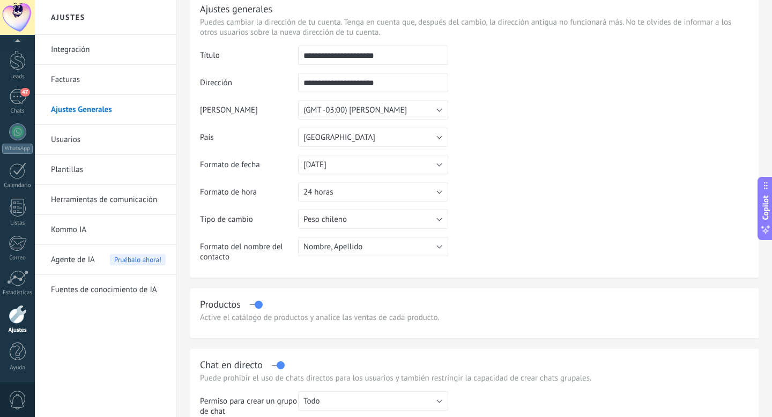
scroll to position [0, 0]
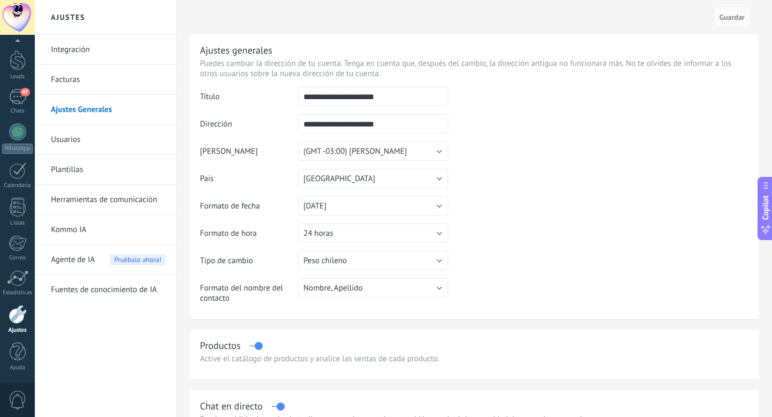
click at [69, 82] on link "Facturas" at bounding box center [108, 80] width 115 height 30
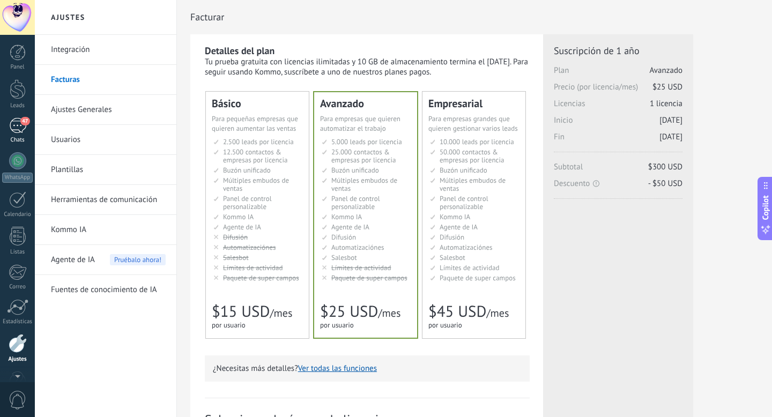
click at [20, 126] on div "Panel Leads 47 Chats WhatsApp Clientes" at bounding box center [17, 227] width 35 height 367
click at [17, 99] on div "47" at bounding box center [17, 97] width 17 height 16
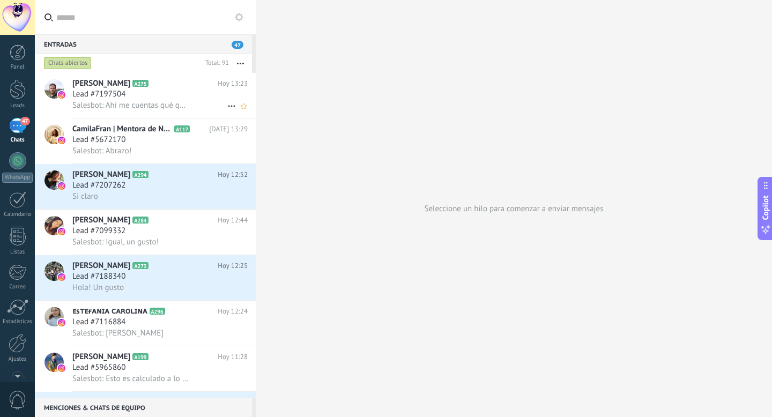
click at [147, 95] on div "Lead #7197504" at bounding box center [159, 94] width 175 height 11
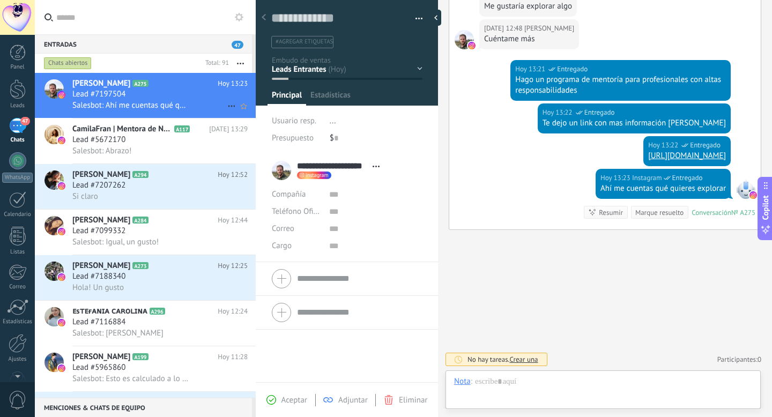
scroll to position [16, 0]
click at [417, 19] on span "button" at bounding box center [419, 20] width 8 height 2
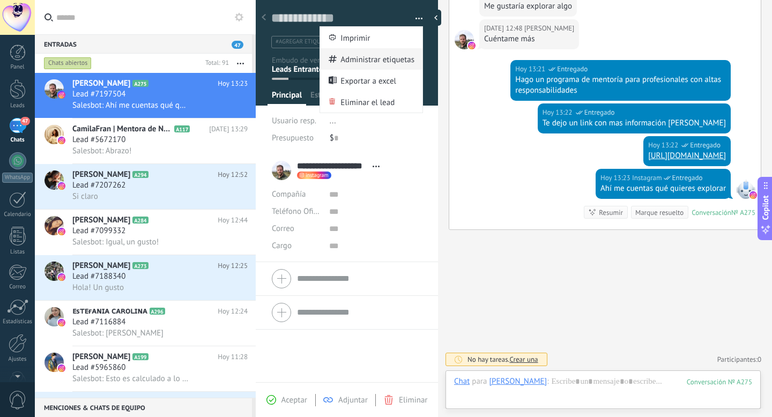
click at [377, 61] on span "Administrar etiquetas" at bounding box center [377, 58] width 74 height 21
